Goal: Information Seeking & Learning: Learn about a topic

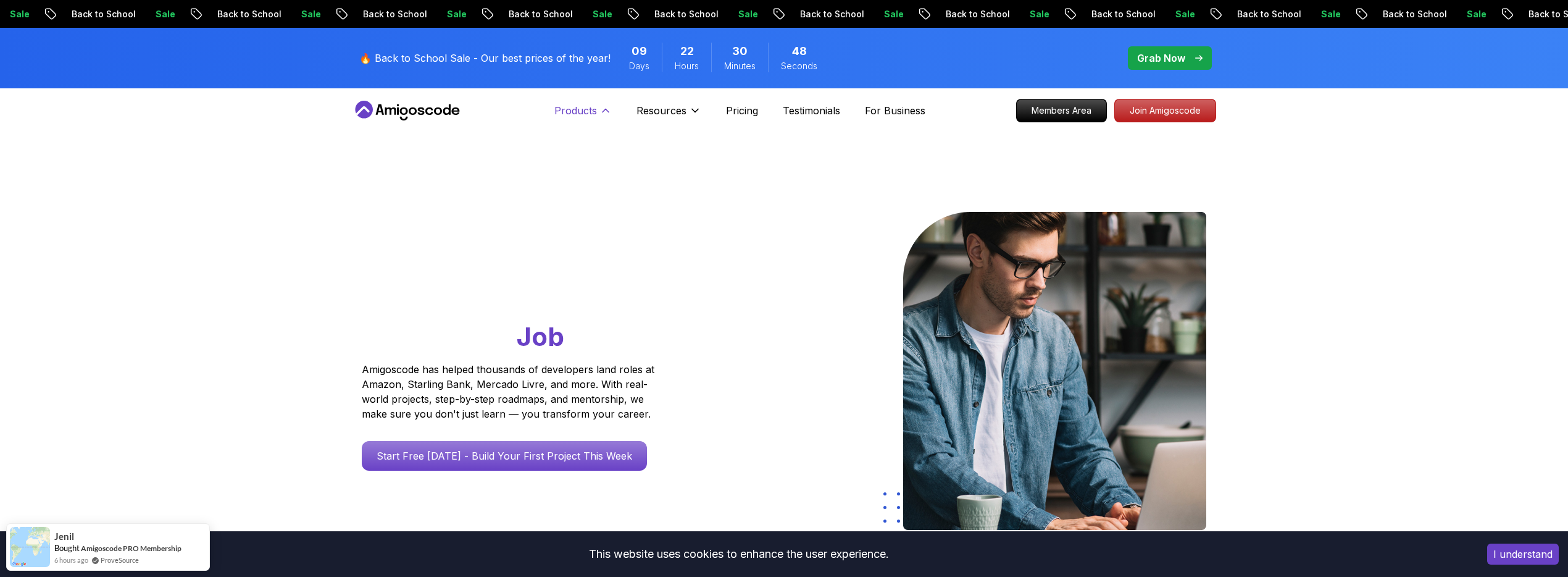
click at [580, 105] on p "Products" at bounding box center [576, 111] width 43 height 15
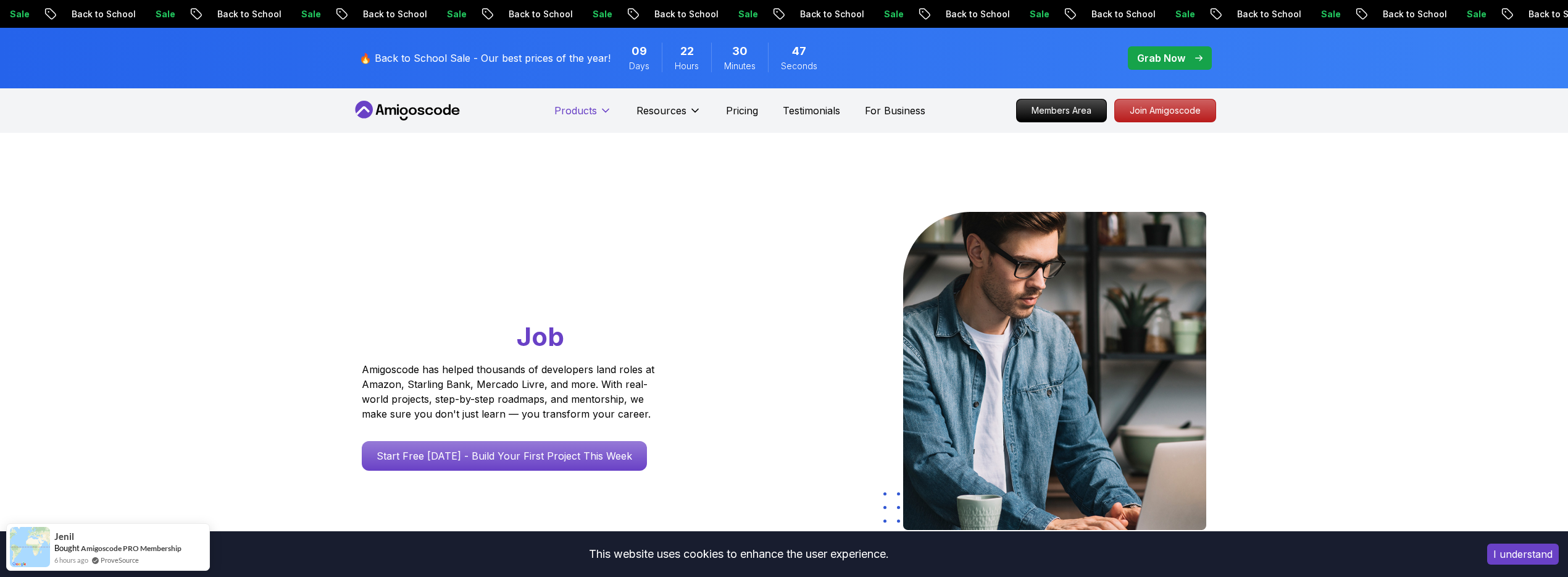
click at [580, 105] on p "Products" at bounding box center [576, 111] width 43 height 15
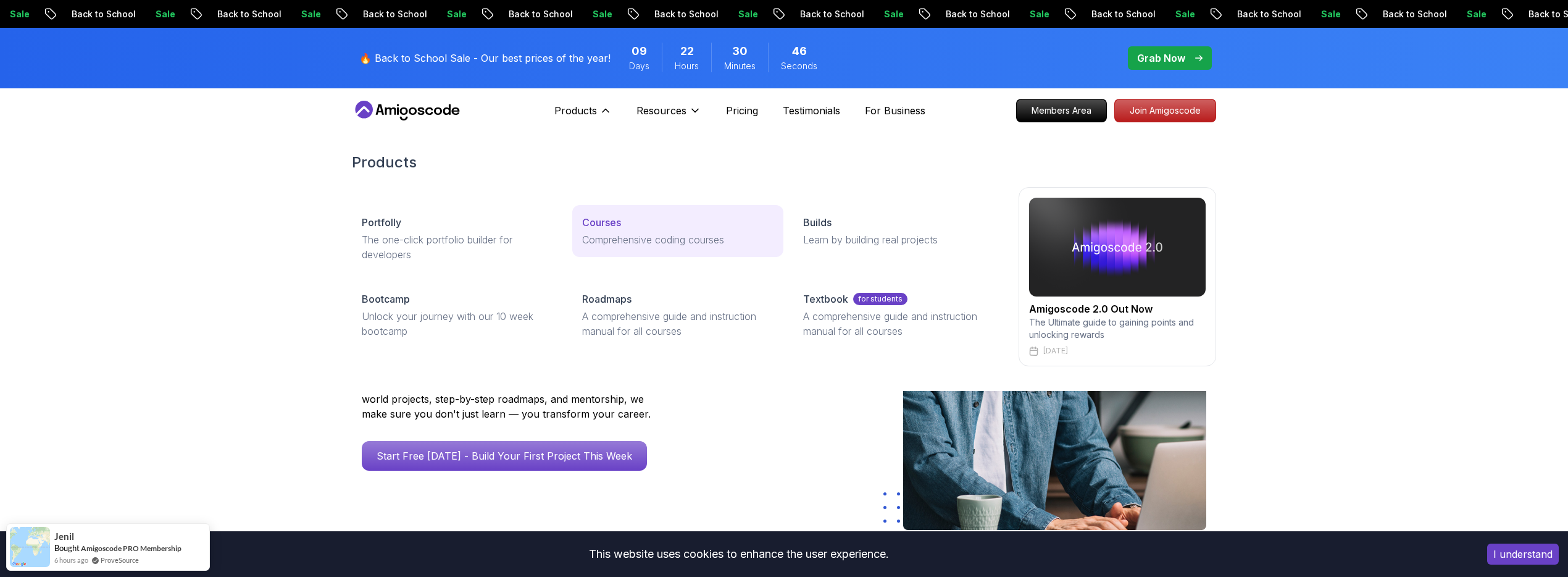
click at [614, 222] on p "Courses" at bounding box center [602, 222] width 39 height 15
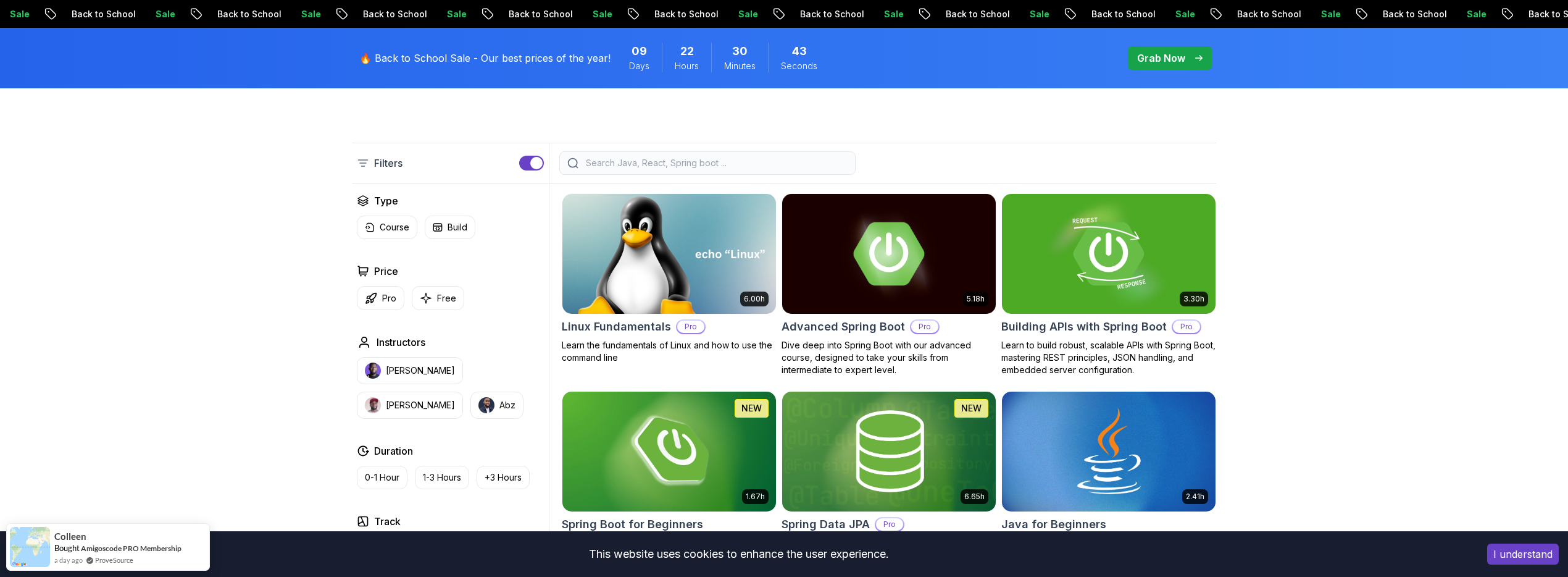
scroll to position [284, 0]
click at [632, 262] on img at bounding box center [669, 253] width 224 height 126
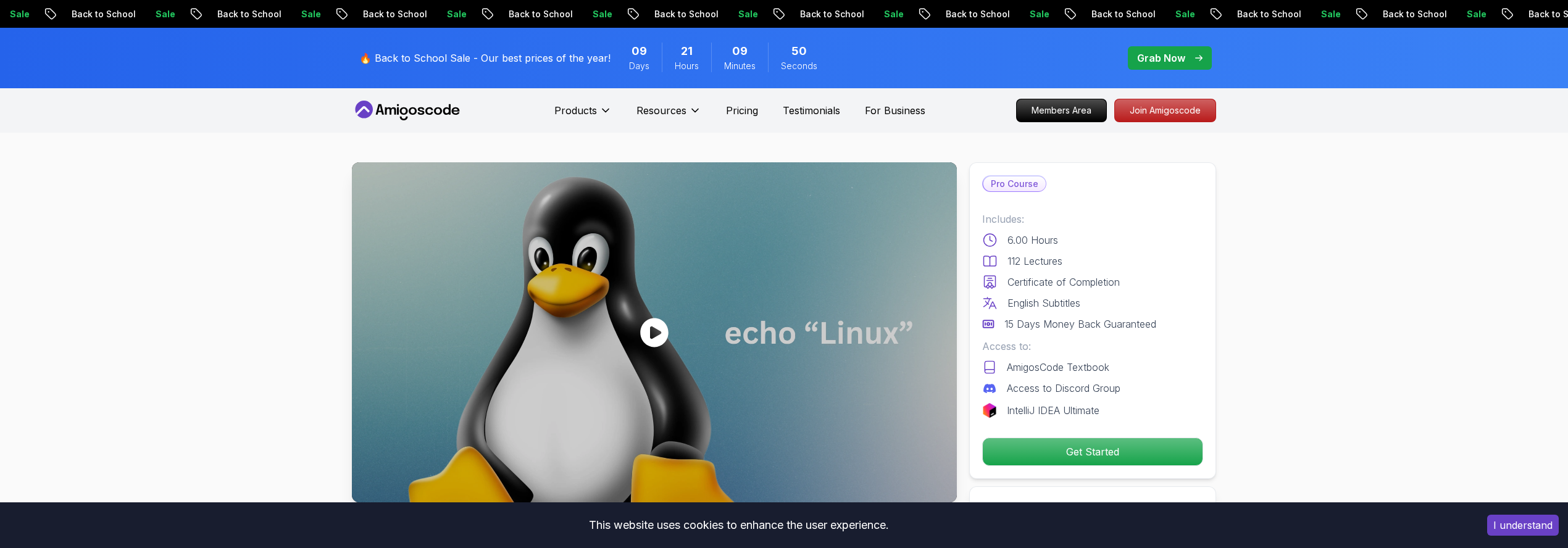
click at [1547, 521] on button "I understand" at bounding box center [1523, 525] width 72 height 21
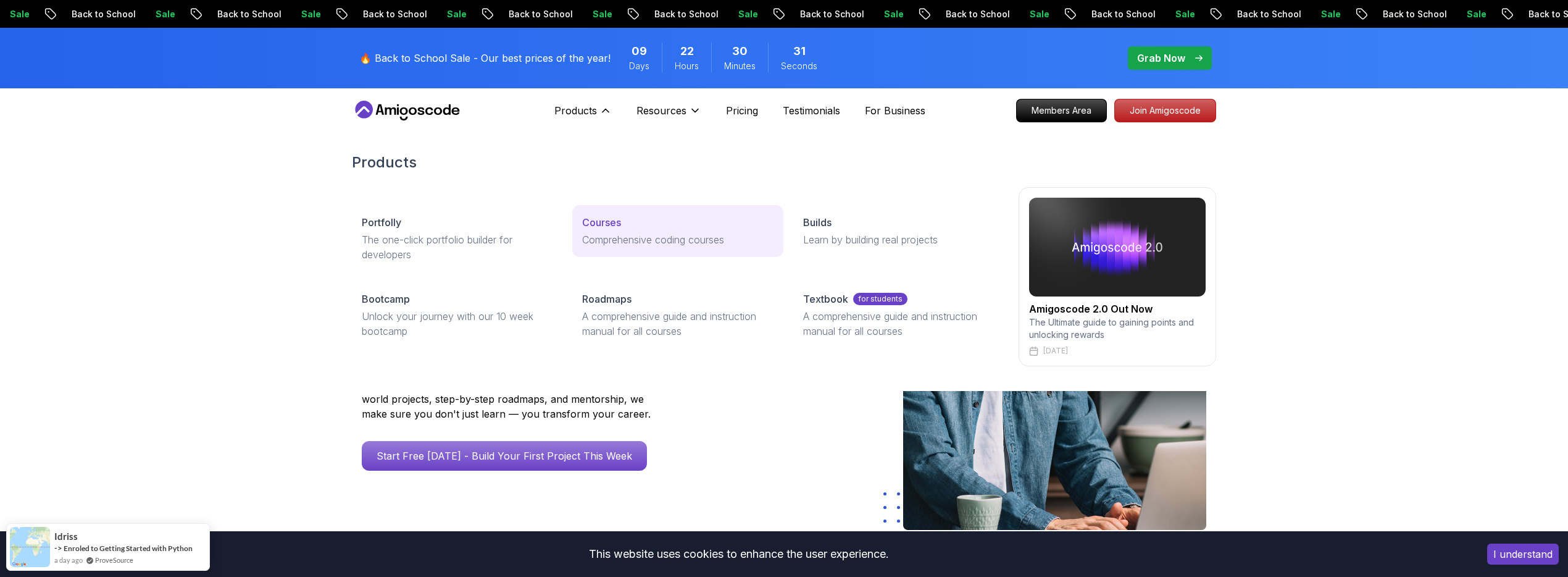
click at [599, 229] on p "Courses" at bounding box center [602, 222] width 39 height 15
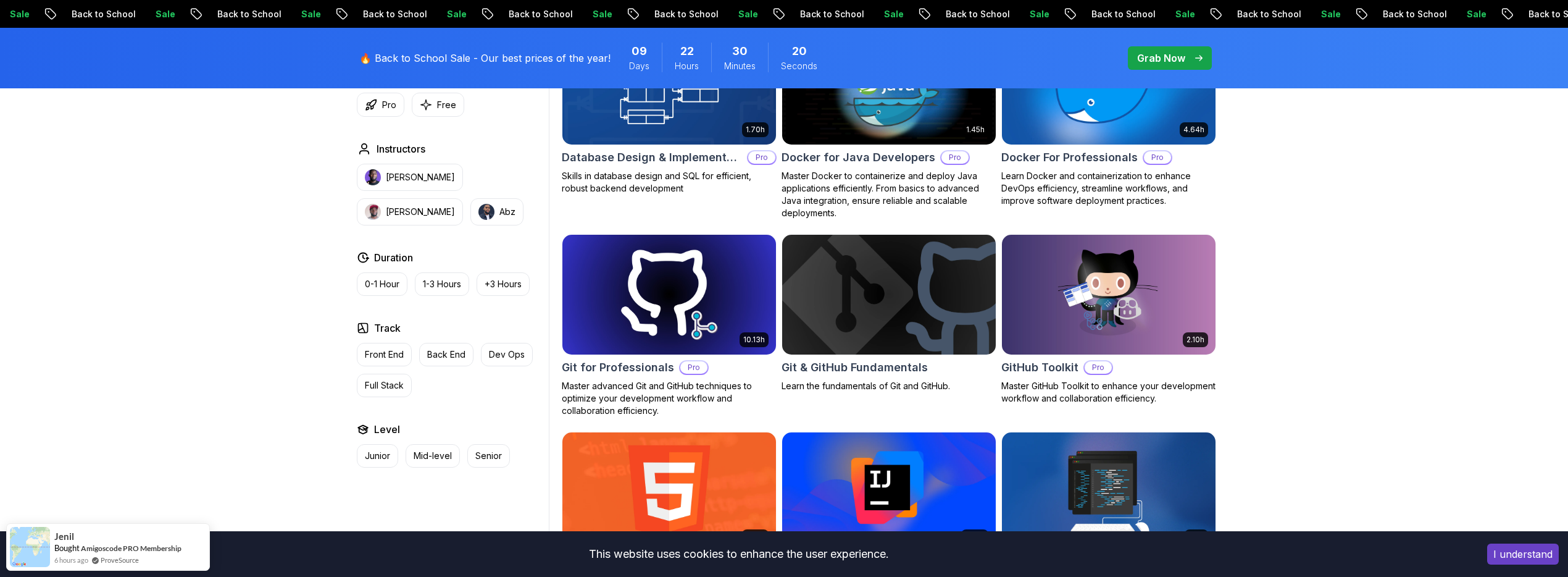
scroll to position [1232, 0]
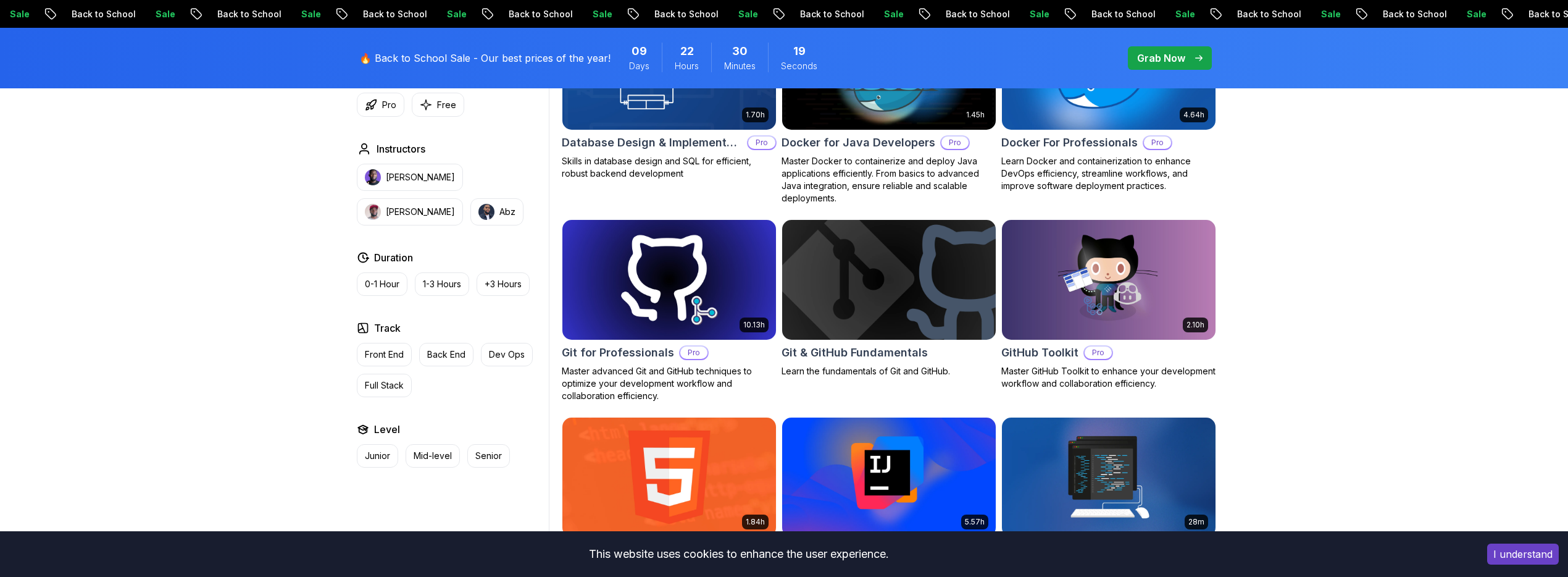
click at [919, 267] on img at bounding box center [888, 279] width 224 height 126
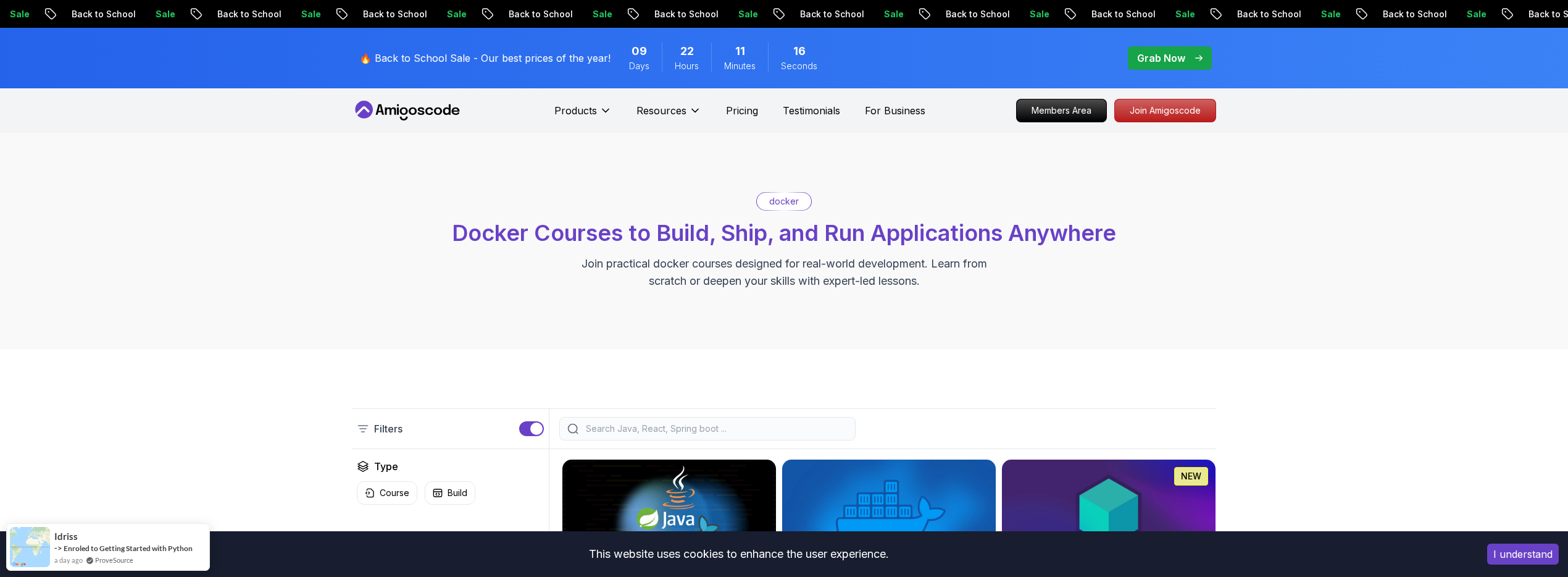
click at [453, 114] on icon at bounding box center [455, 111] width 8 height 8
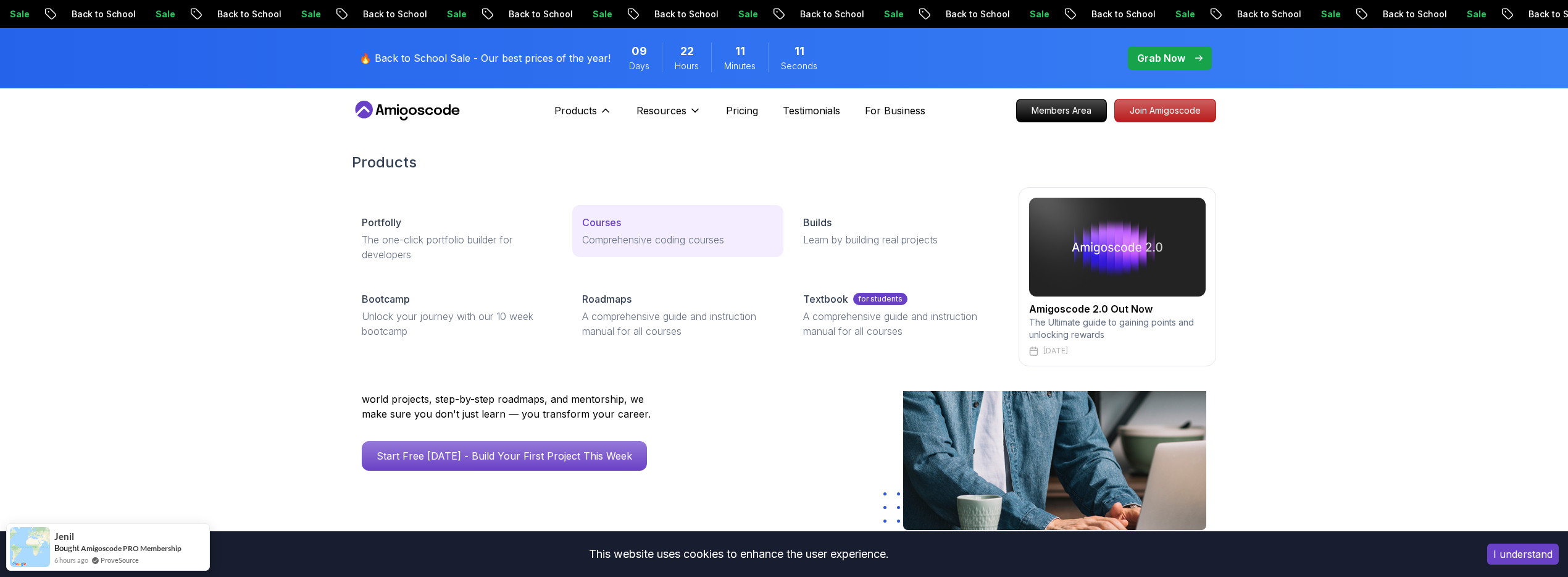
click at [612, 213] on link "Courses Comprehensive coding courses" at bounding box center [678, 231] width 211 height 52
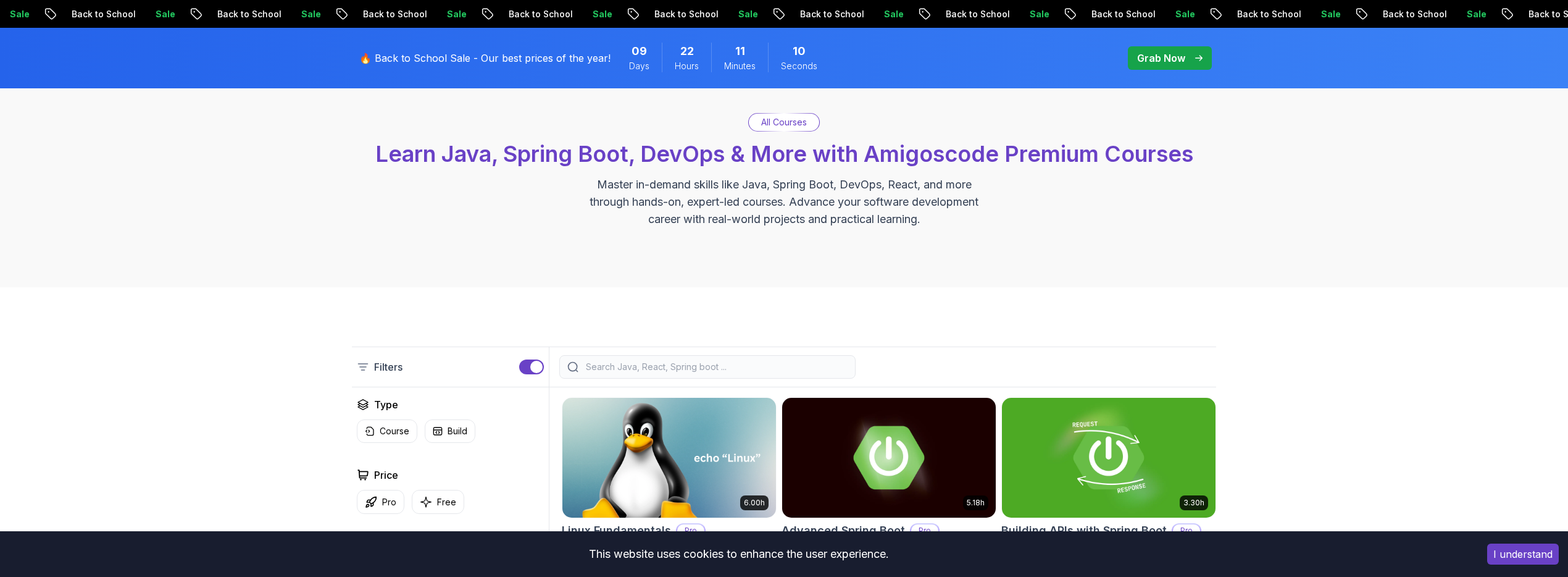
scroll to position [245, 0]
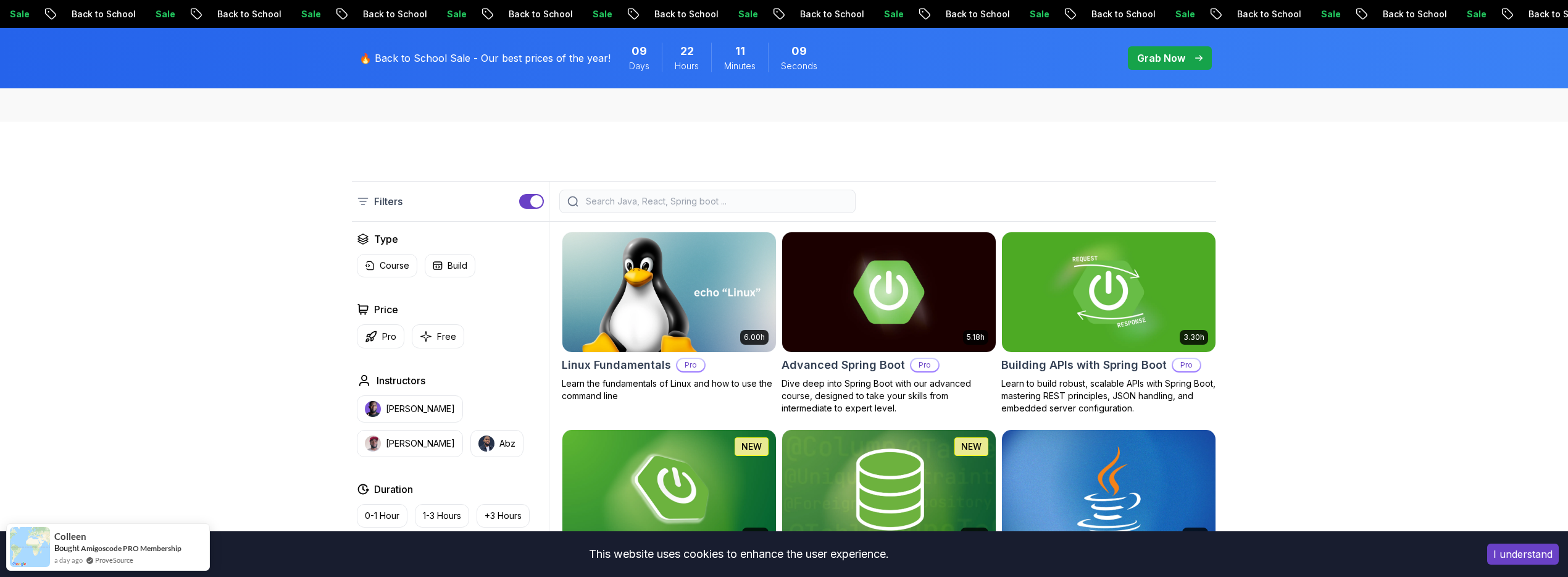
click at [646, 201] on input "search" at bounding box center [715, 202] width 264 height 13
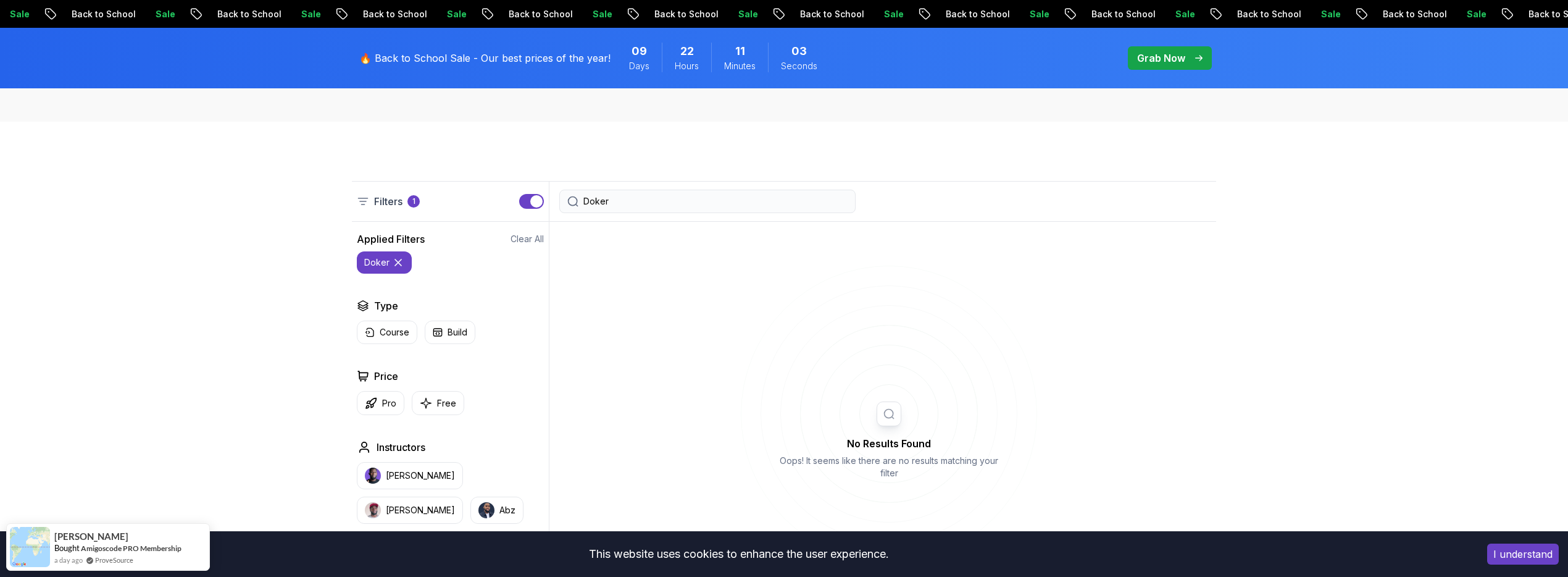
click at [757, 203] on input "Doker" at bounding box center [715, 202] width 264 height 13
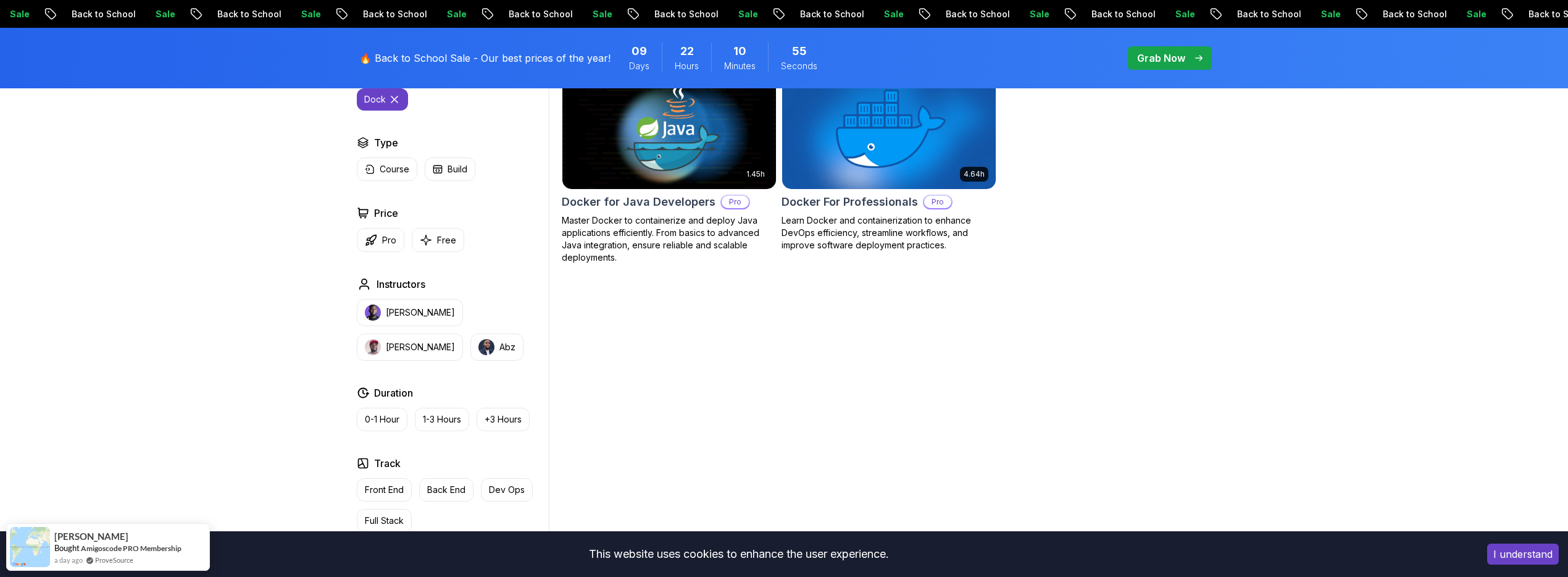
scroll to position [535, 0]
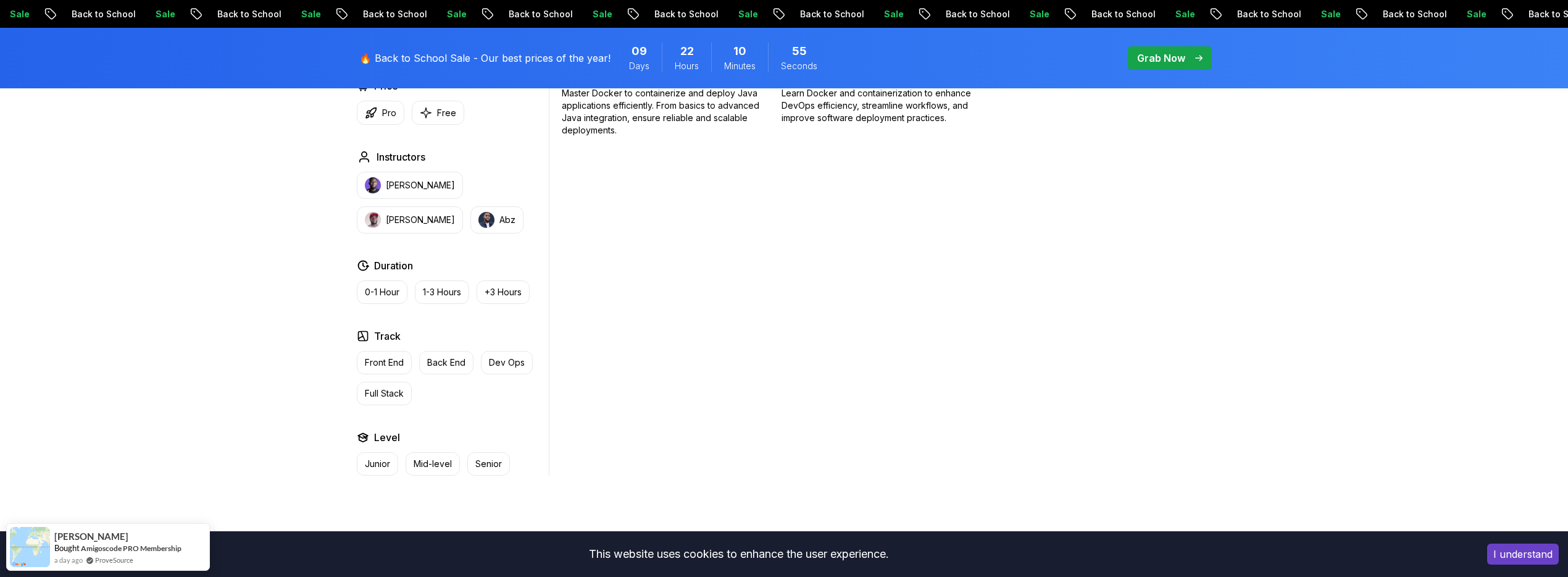
type input "Dock"
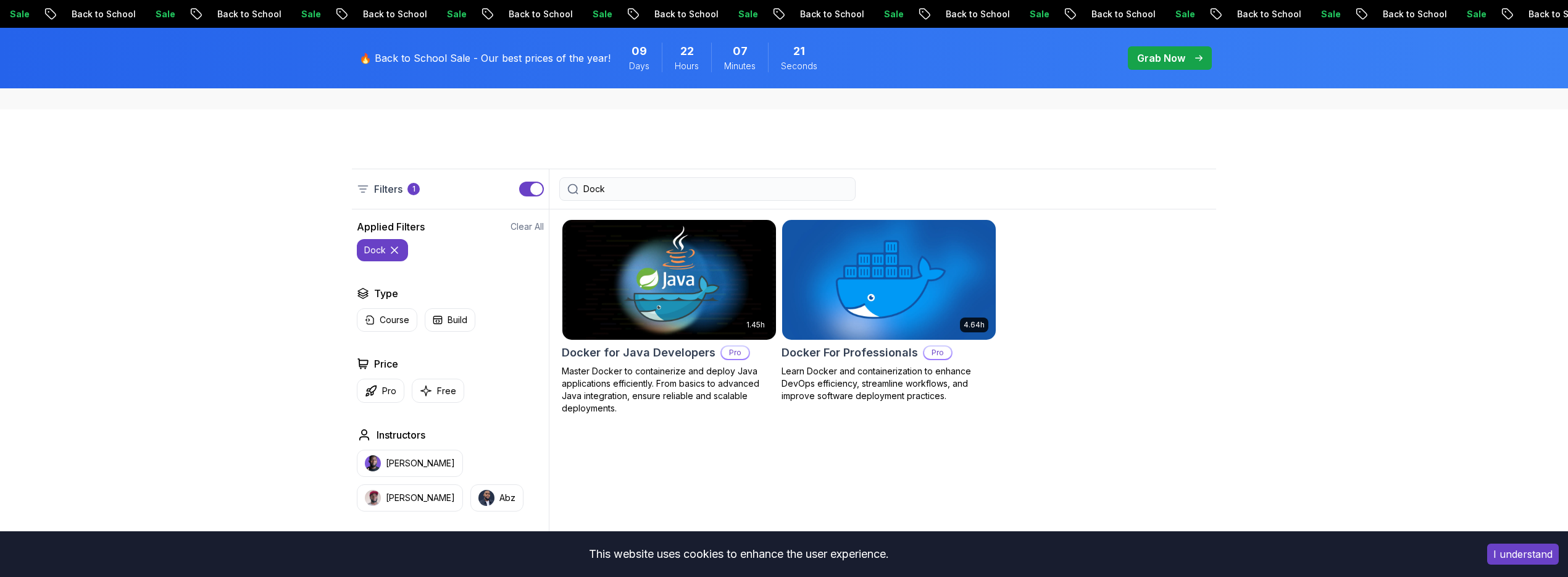
scroll to position [0, 0]
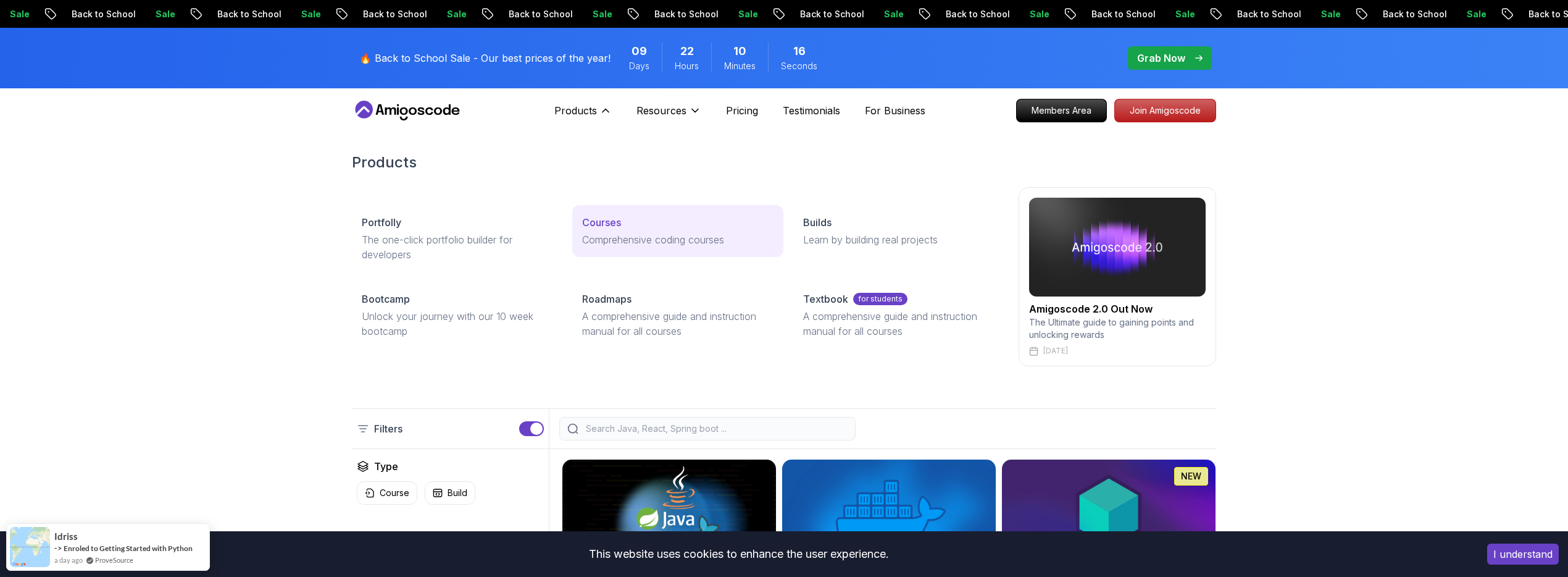
click at [613, 225] on p "Courses" at bounding box center [602, 222] width 39 height 15
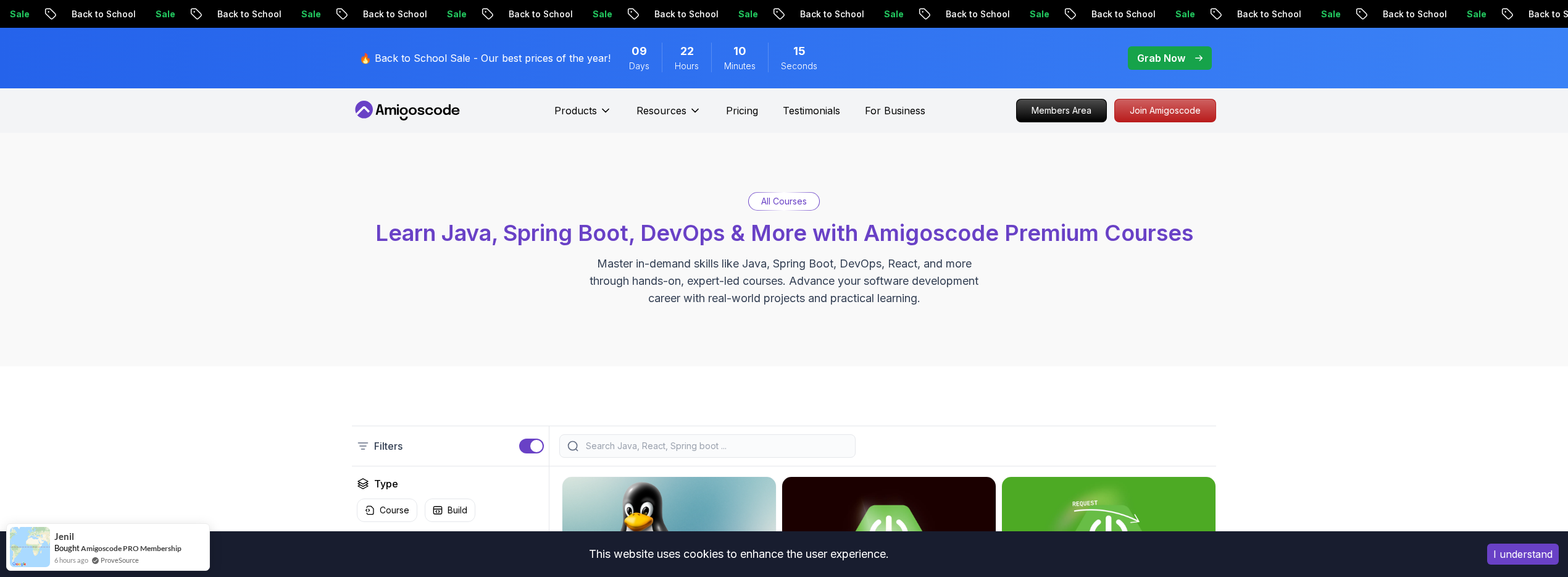
scroll to position [250, 0]
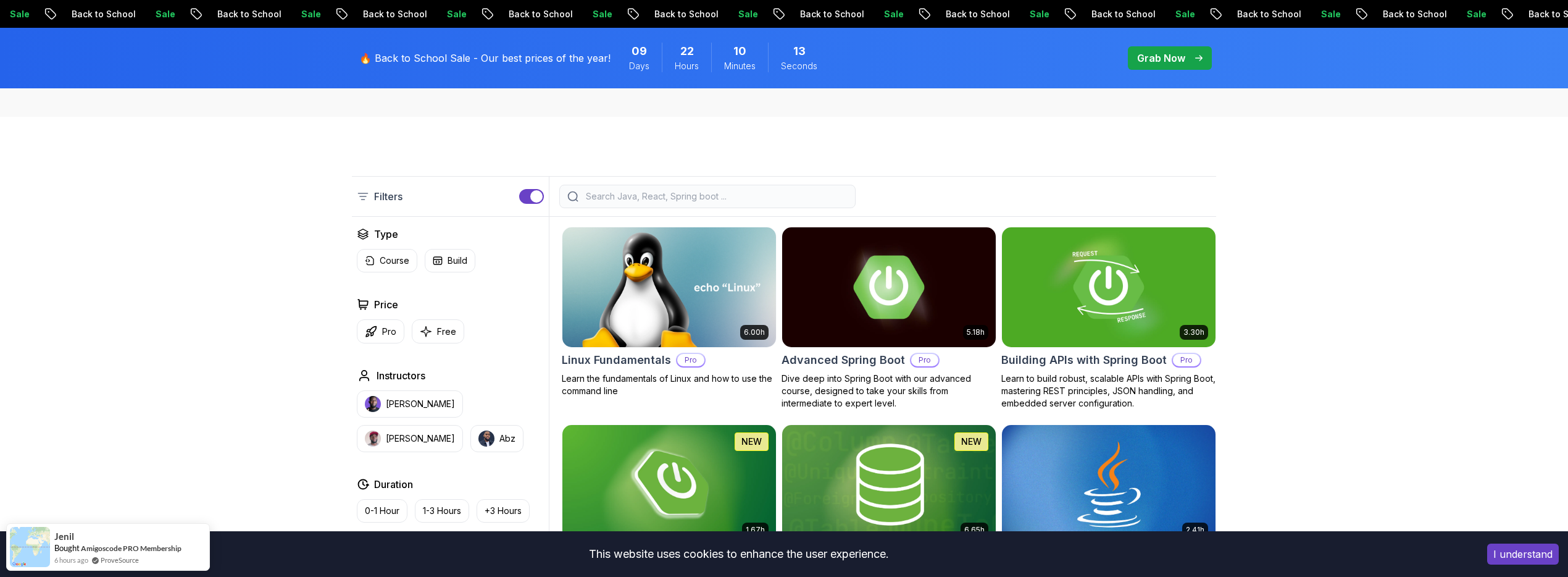
click at [604, 195] on input "search" at bounding box center [715, 197] width 264 height 13
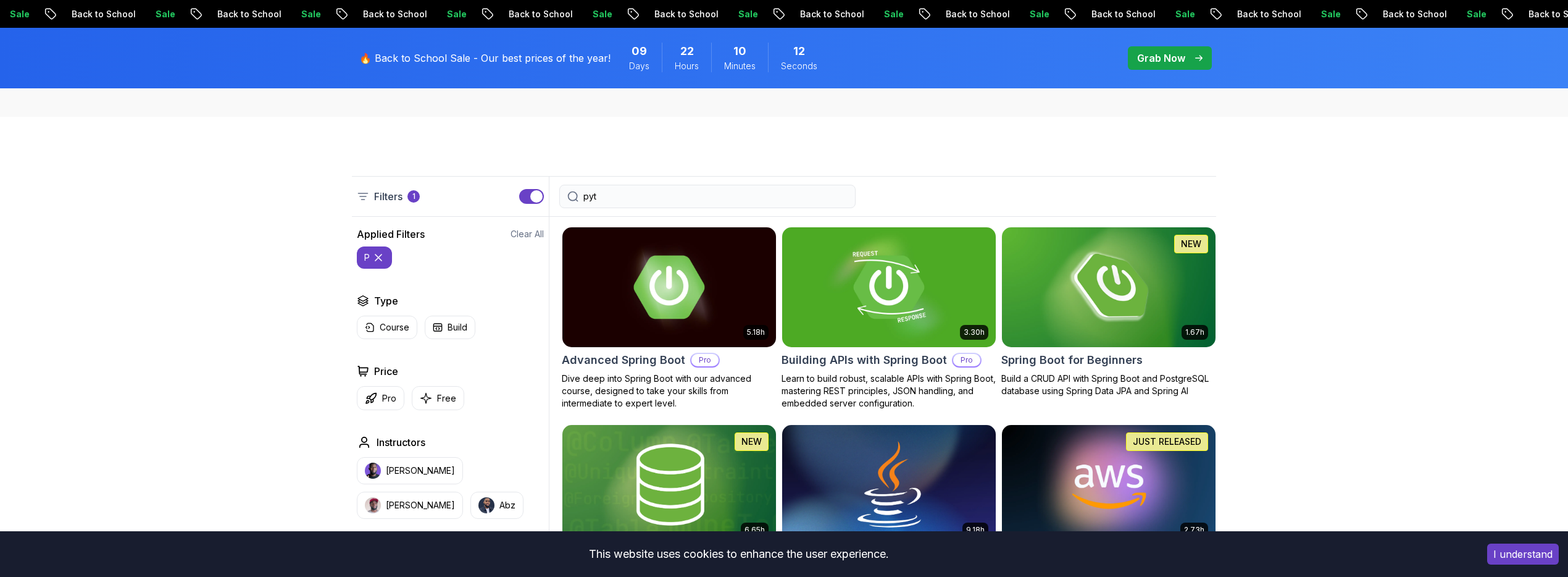
type input "pyth"
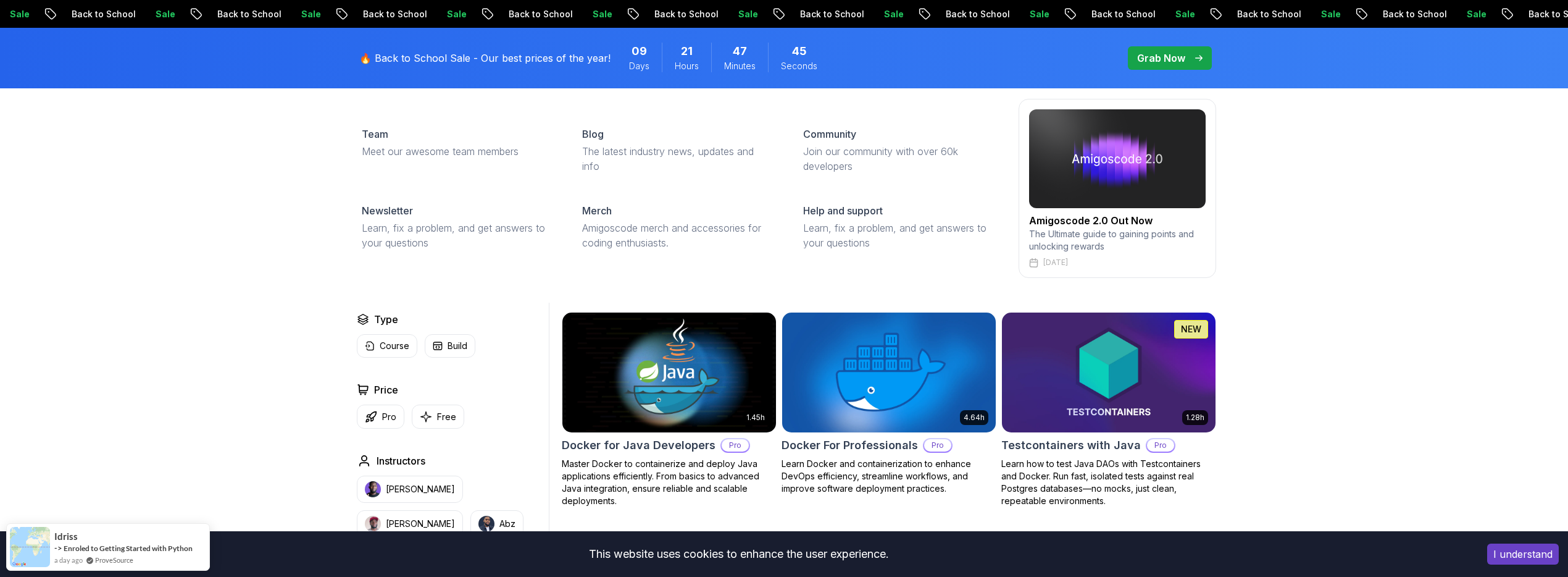
scroll to position [144, 0]
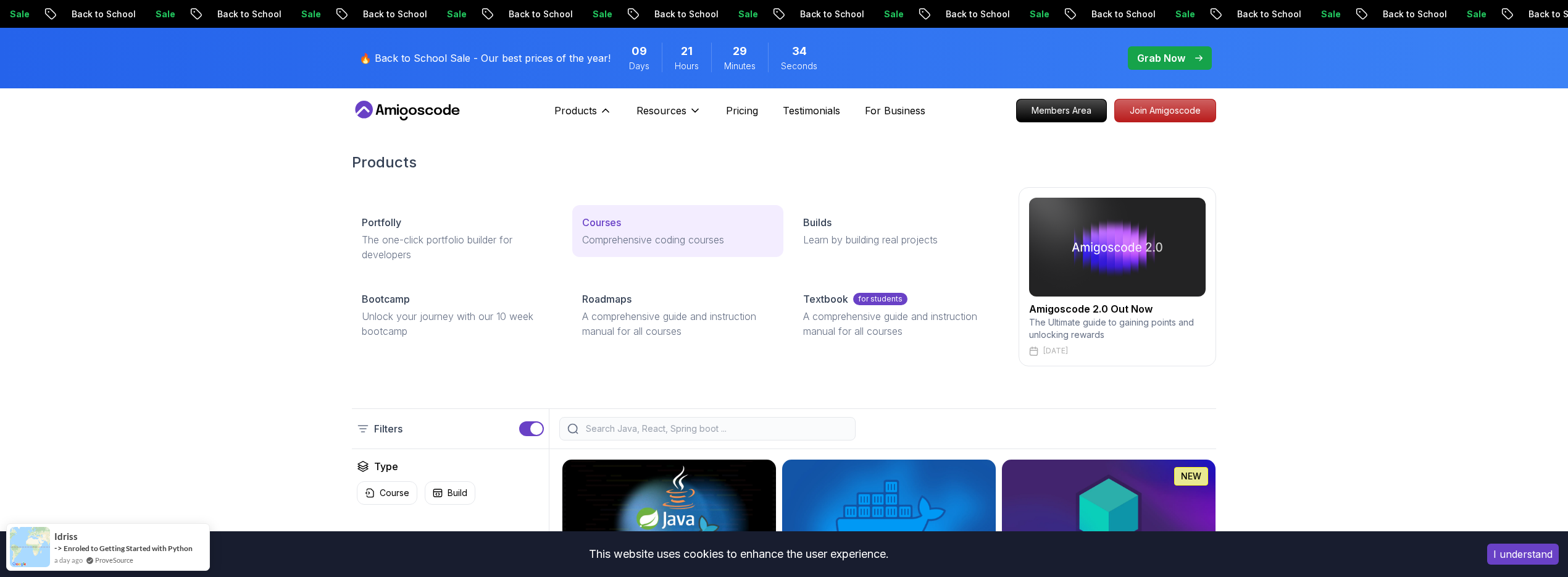
click at [599, 228] on p "Courses" at bounding box center [602, 222] width 39 height 15
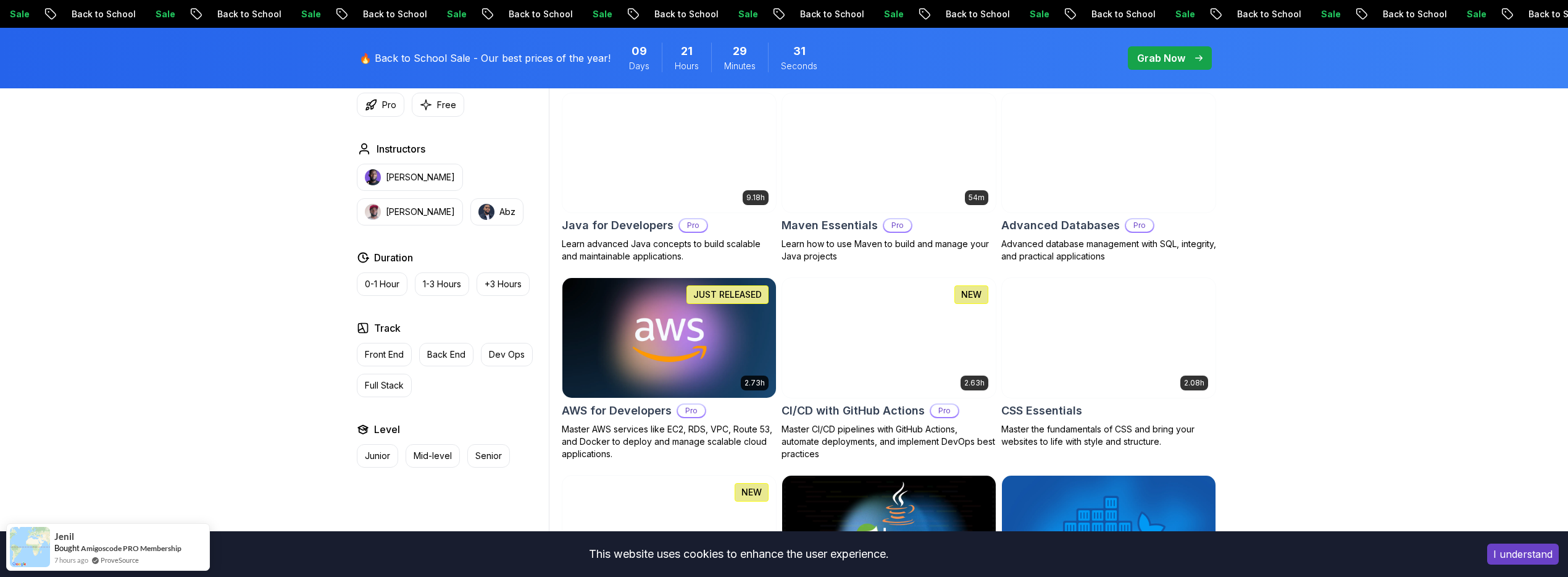
scroll to position [797, 0]
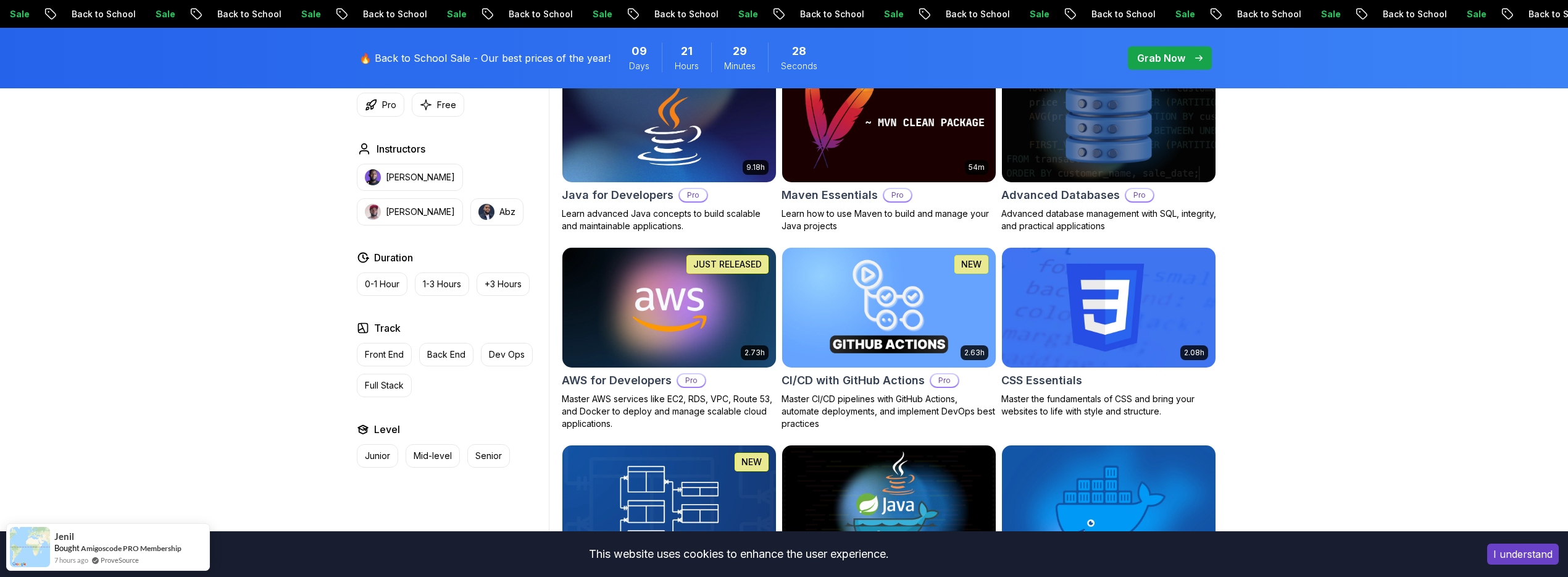
click at [847, 315] on img at bounding box center [888, 308] width 224 height 126
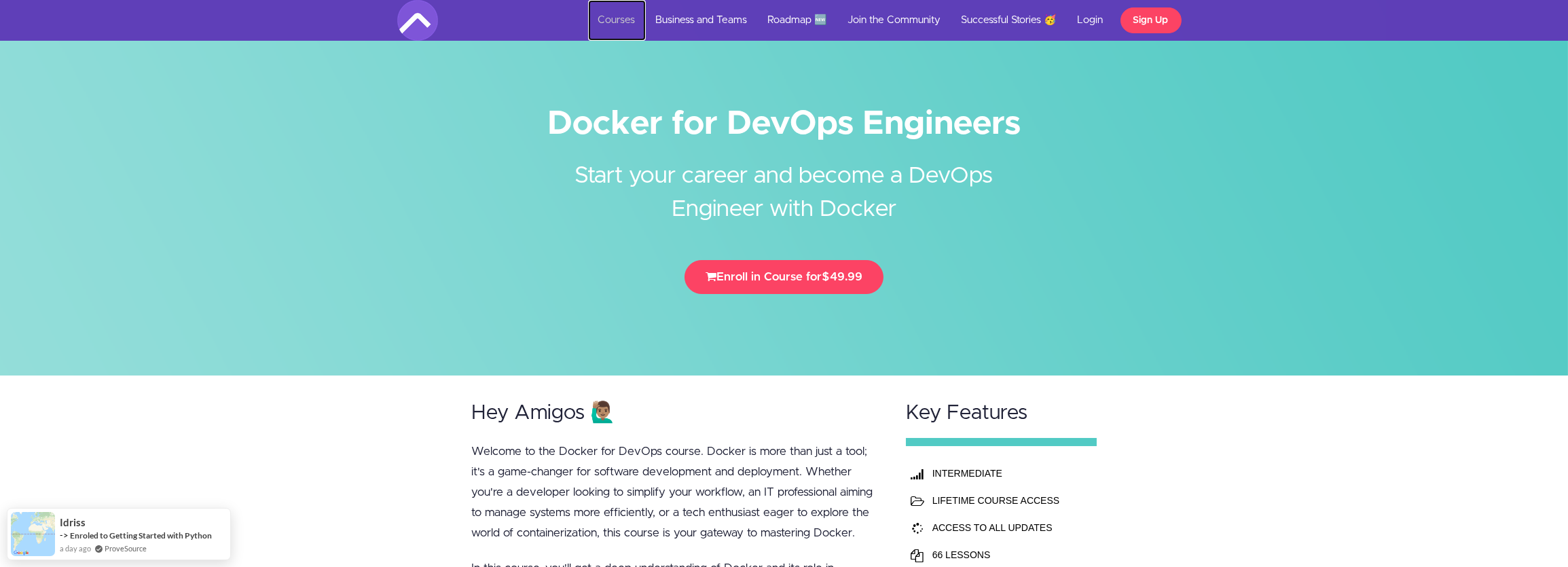
click at [625, 21] on link "Courses" at bounding box center [617, 20] width 58 height 41
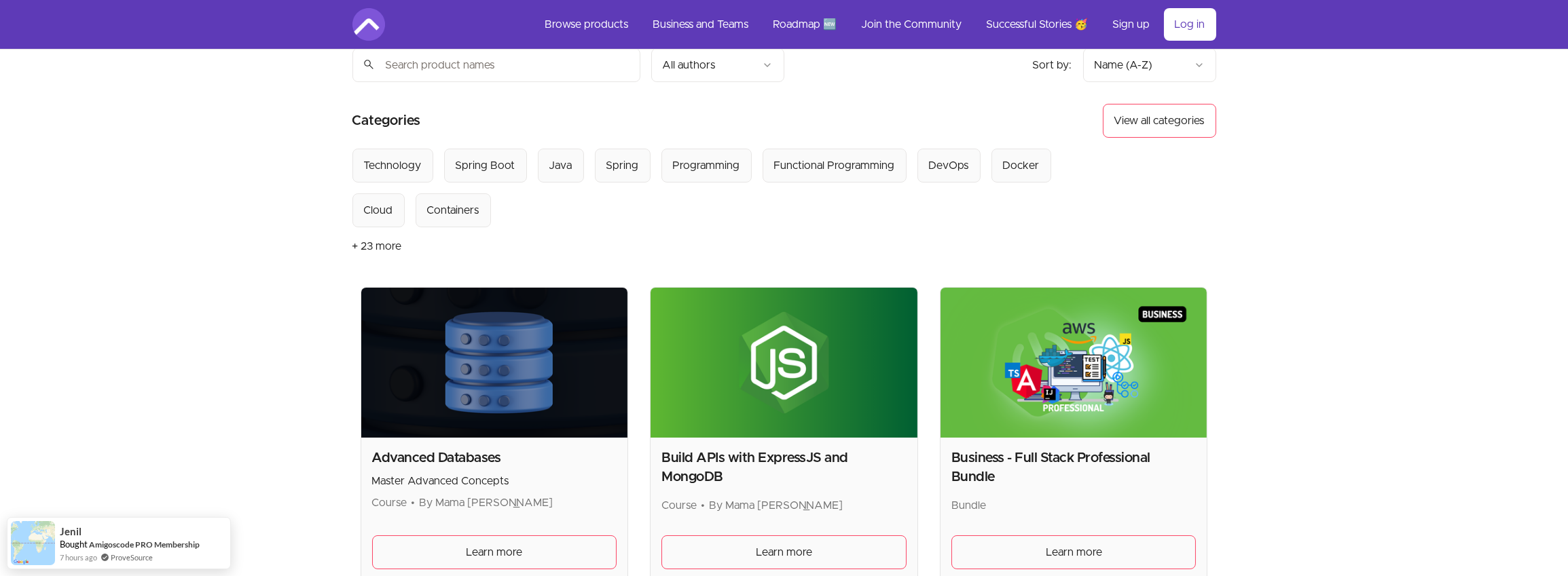
scroll to position [66, 0]
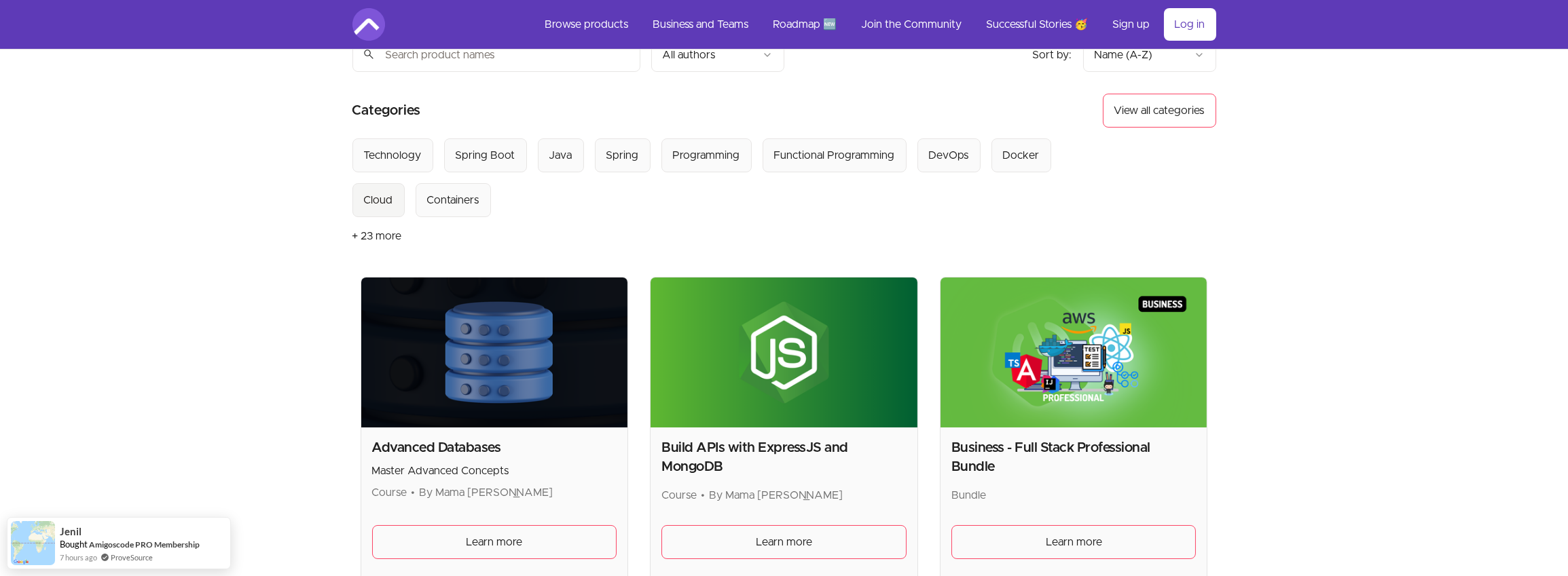
click at [375, 200] on div "Cloud" at bounding box center [378, 200] width 29 height 17
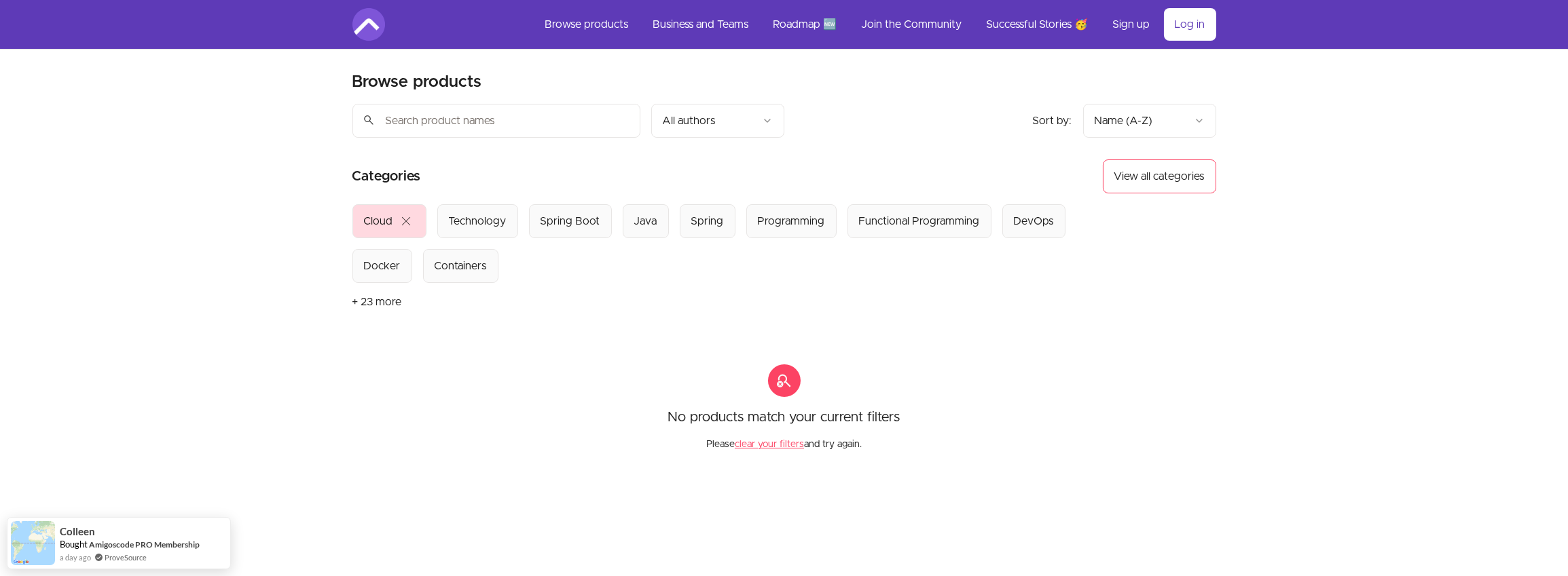
click at [407, 225] on span "close" at bounding box center [407, 221] width 17 height 17
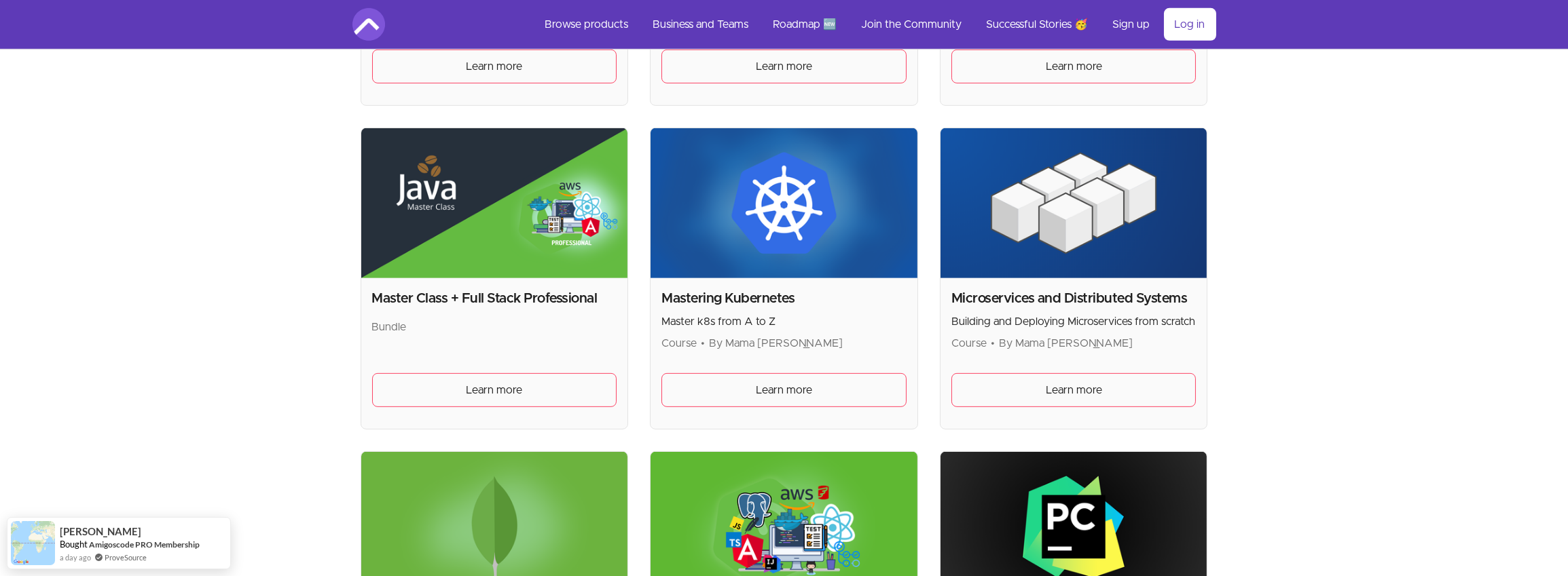
scroll to position [1811, 0]
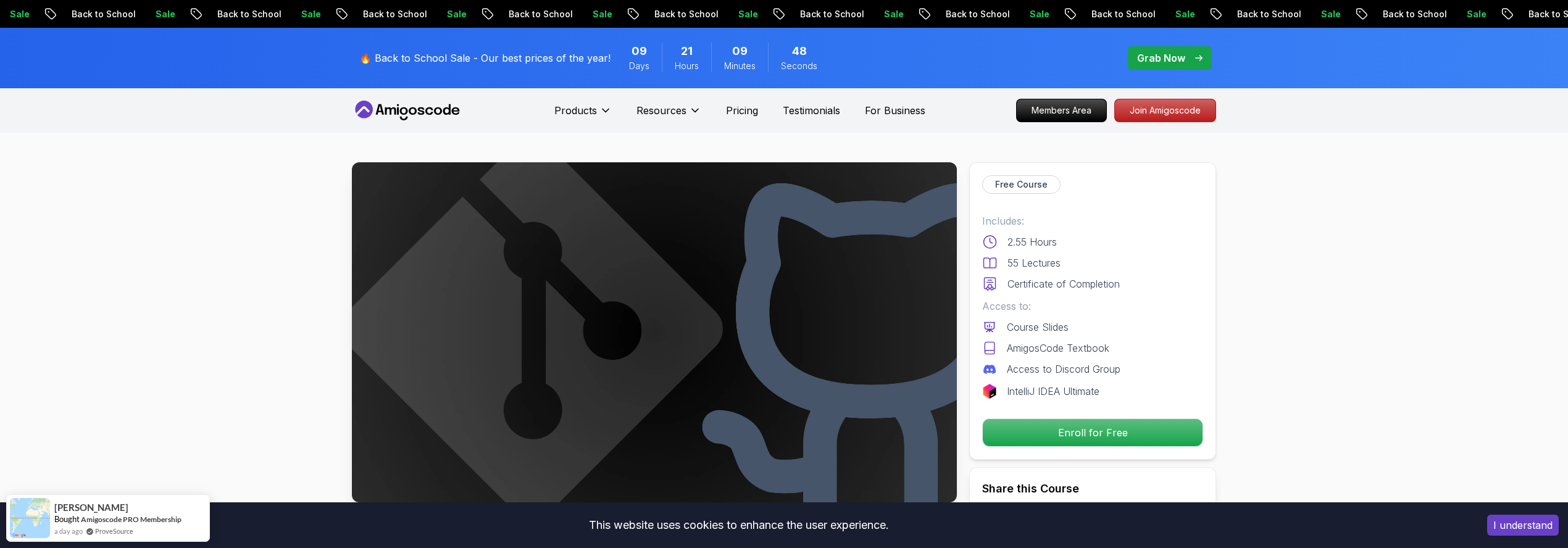
click at [1542, 525] on button "I understand" at bounding box center [1523, 525] width 72 height 21
